Goal: Book appointment/travel/reservation

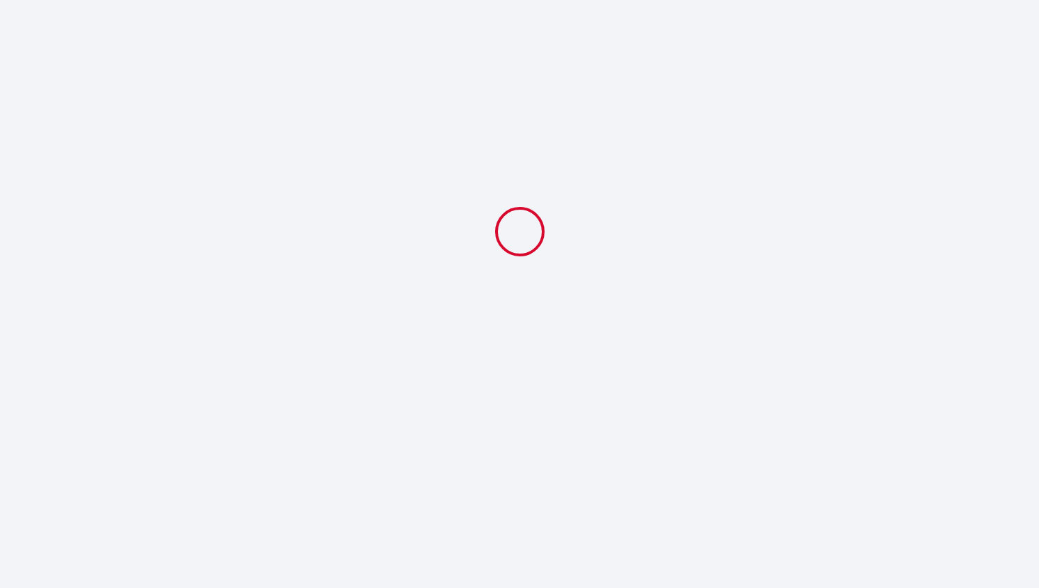
select select
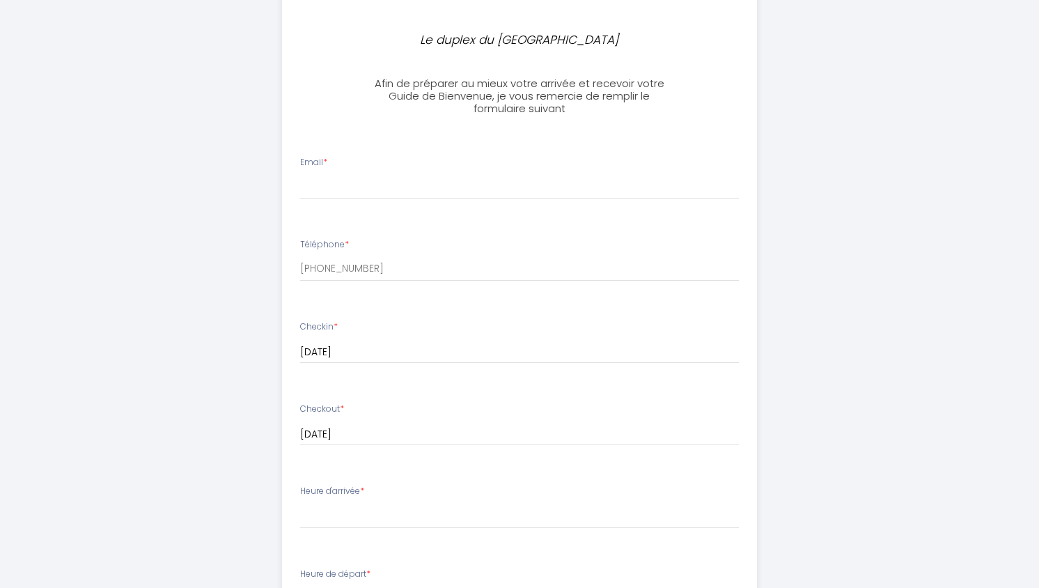
scroll to position [403, 0]
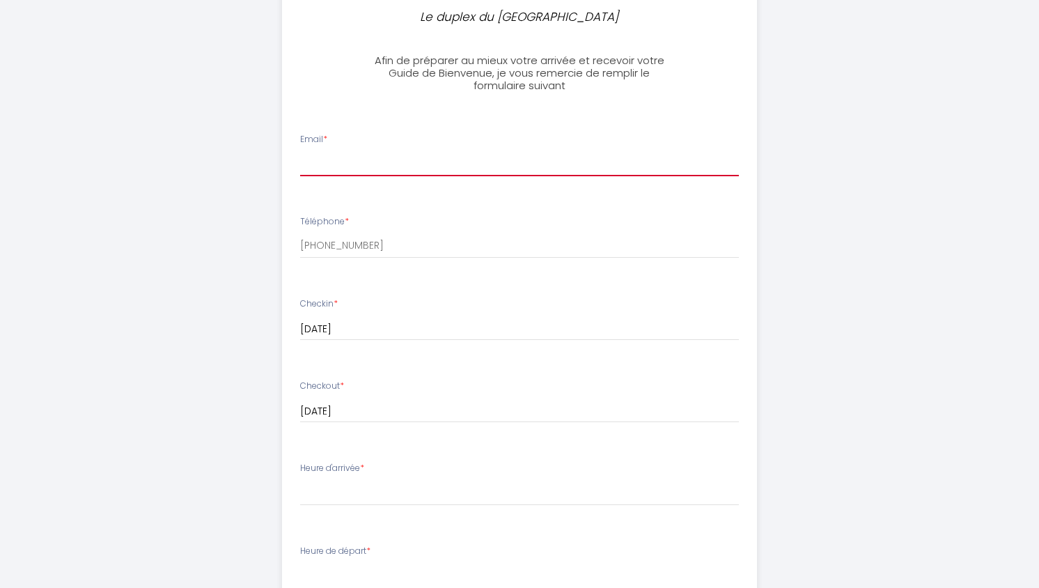
click at [339, 164] on input "Email *" at bounding box center [520, 163] width 440 height 25
type input "[EMAIL_ADDRESS][DOMAIN_NAME]"
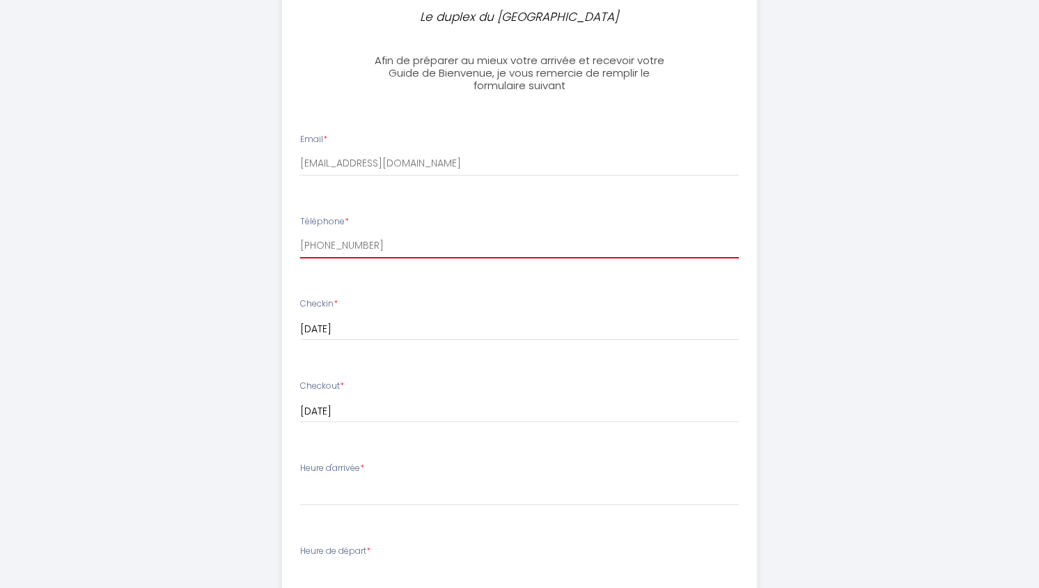
click at [332, 243] on input "[PHONE_NUMBER]" at bounding box center [520, 245] width 440 height 25
drag, startPoint x: 376, startPoint y: 248, endPoint x: 283, endPoint y: 242, distance: 93.6
click at [283, 242] on li "Téléphone * [PHONE_NUMBER]" at bounding box center [520, 244] width 474 height 74
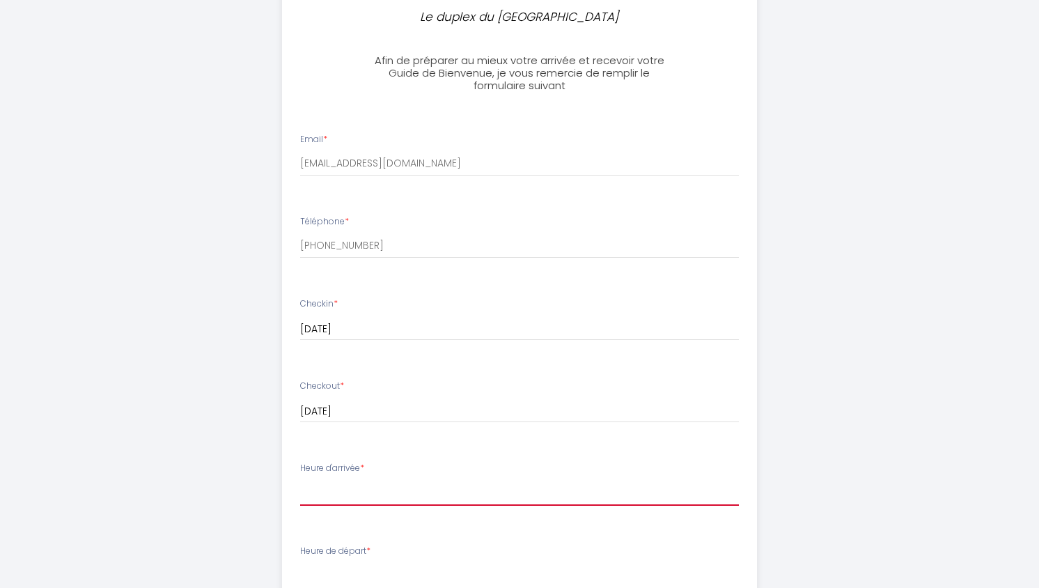
click at [302, 494] on select "16:00 16:30 17:00 17:30 18:00 18:30 19:00 19:30 20:00" at bounding box center [520, 492] width 440 height 26
select select "16:00"
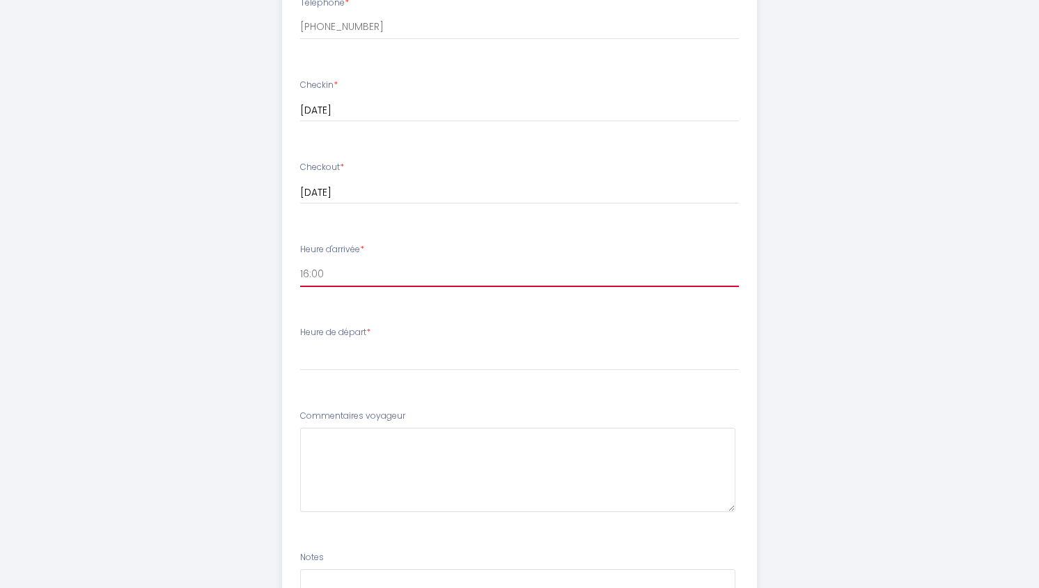
scroll to position [626, 0]
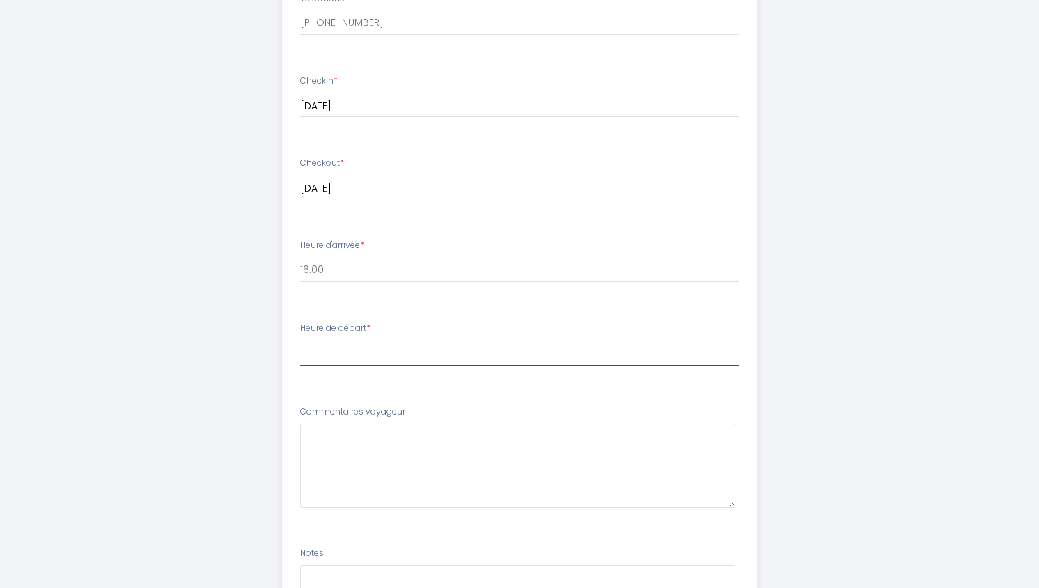
click at [325, 362] on select "00:00 00:30 01:00 01:30 02:00 02:30 03:00 03:30 04:00 04:30 05:00 05:30 06:00 0…" at bounding box center [520, 353] width 440 height 26
select select "10:00"
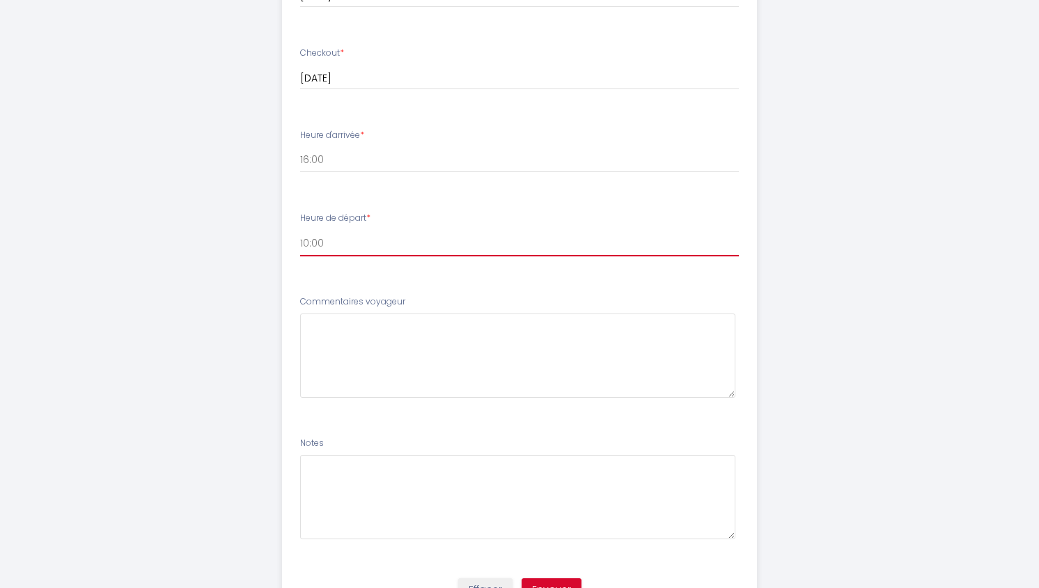
scroll to position [805, 0]
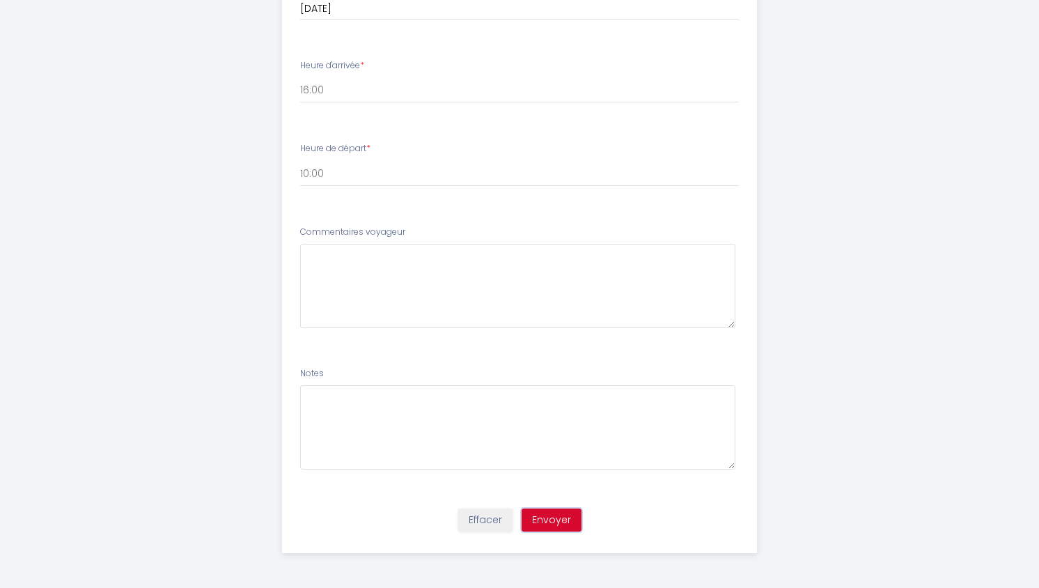
click at [552, 514] on button "Envoyer" at bounding box center [552, 521] width 60 height 24
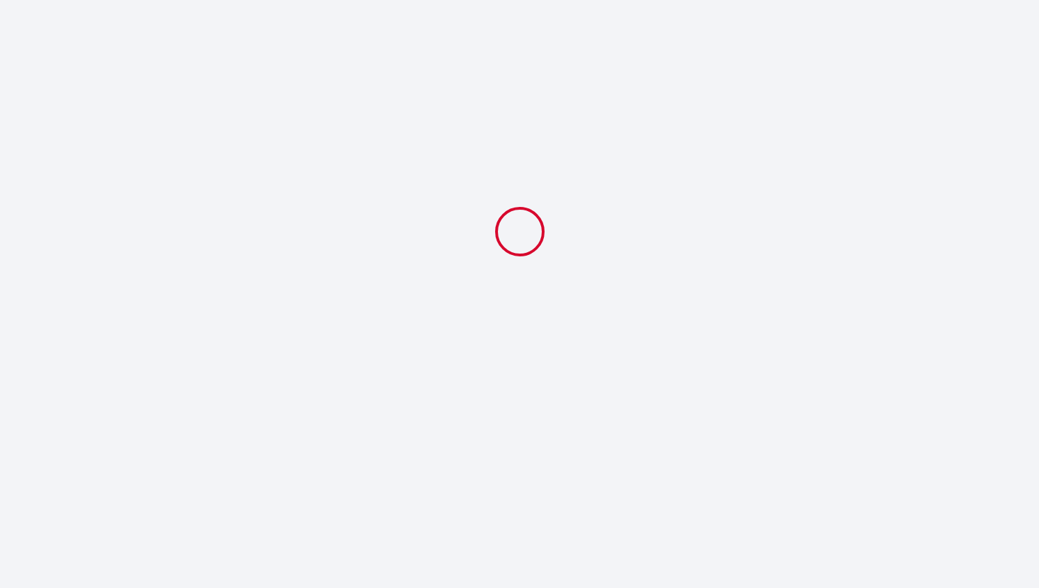
scroll to position [0, 0]
select select "10:00"
